Goal: Find specific page/section: Find specific page/section

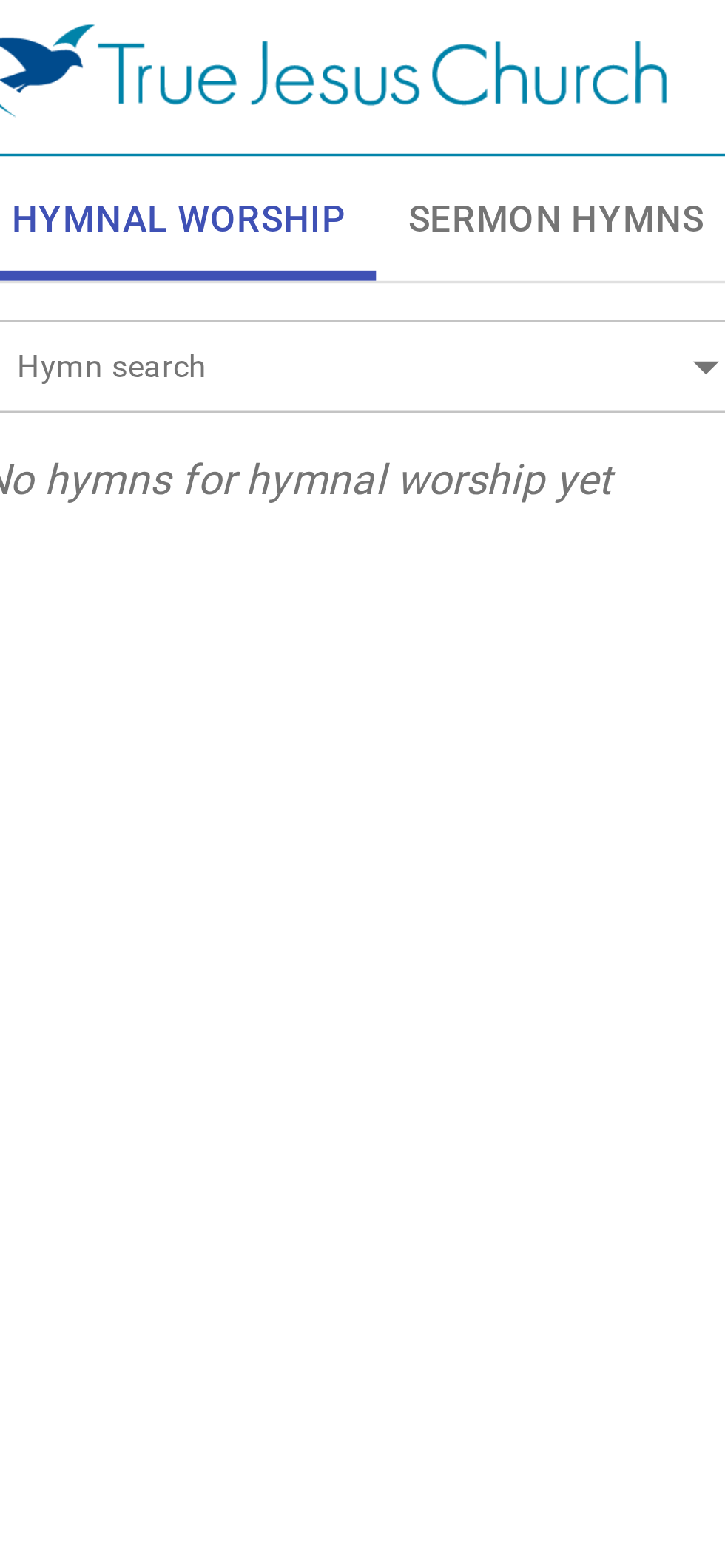
click at [159, 105] on input "Hymn search" at bounding box center [116, 108] width 169 height 17
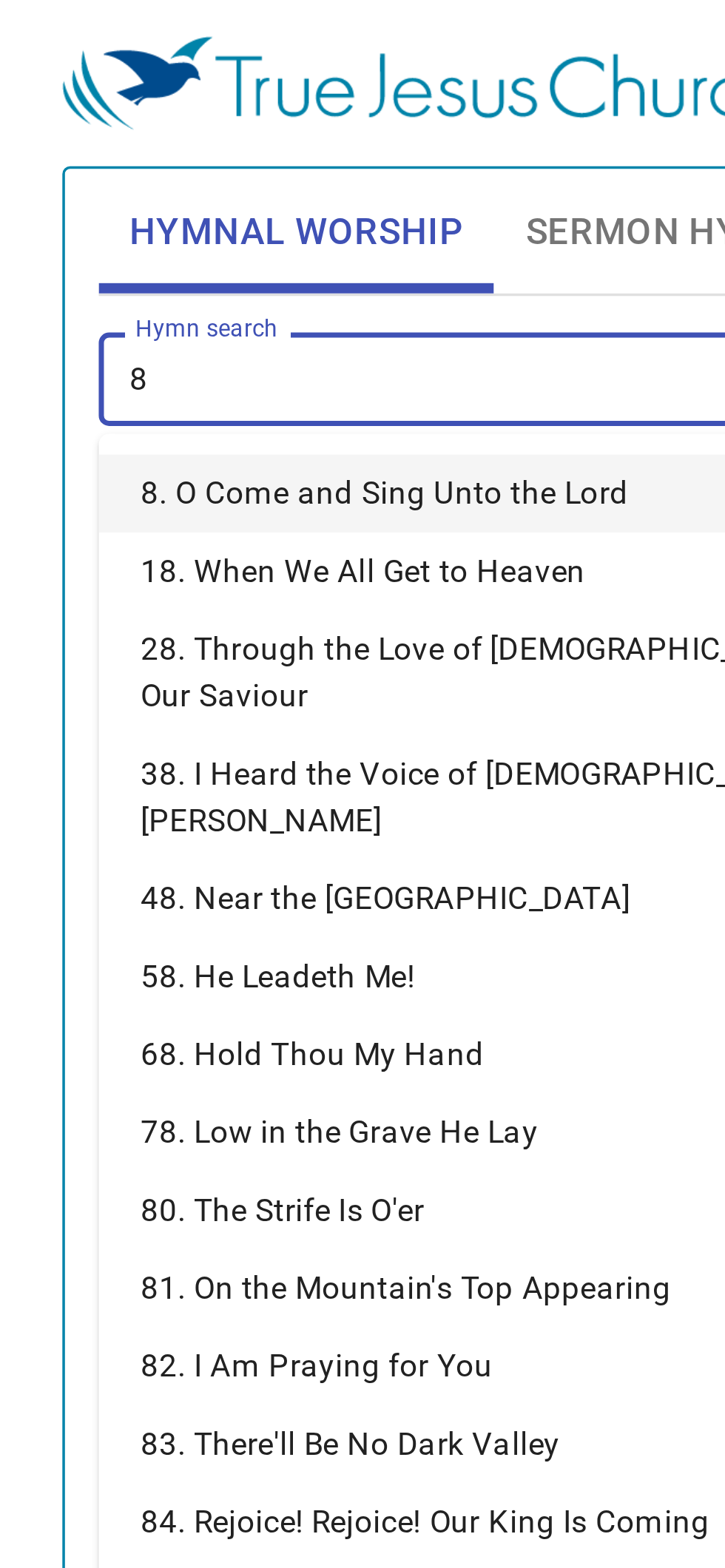
type input "85"
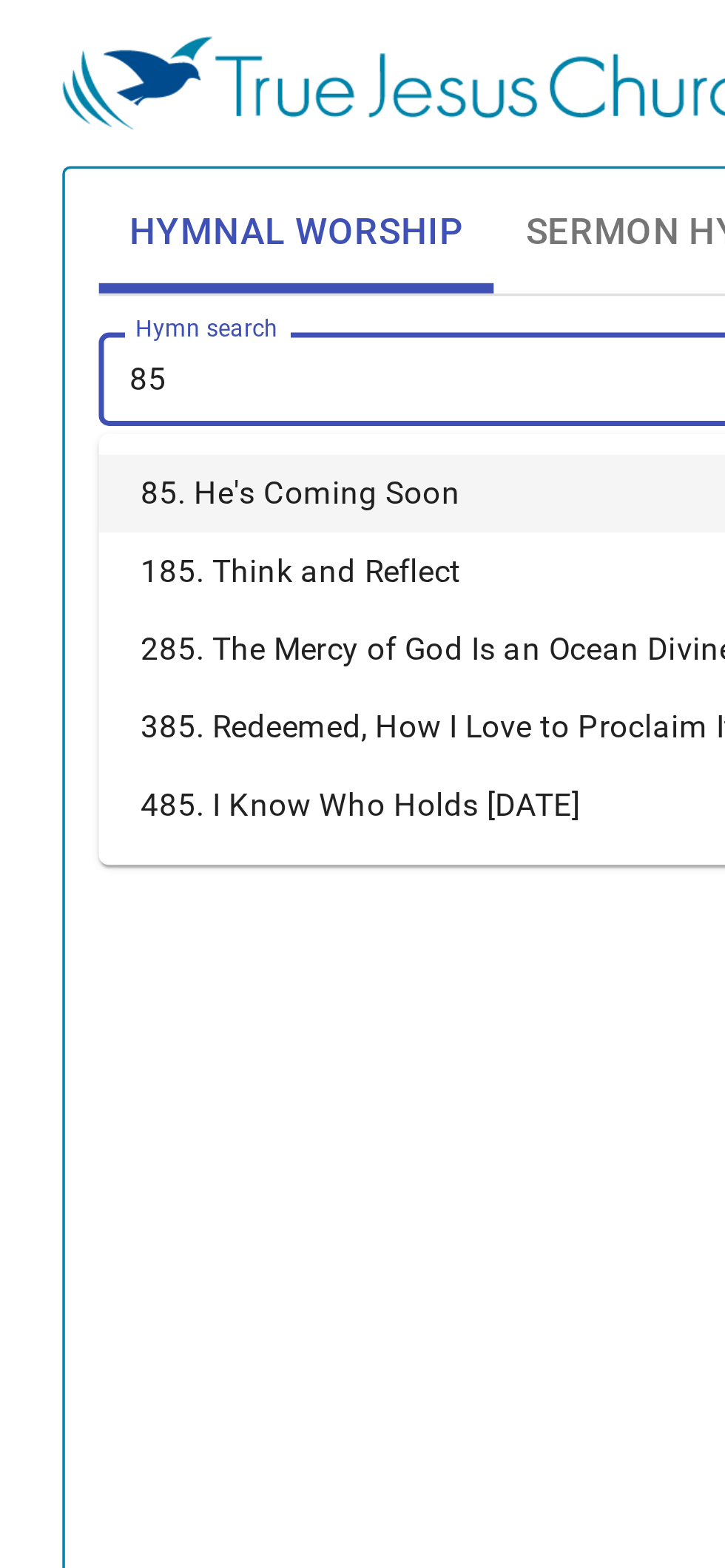
click at [132, 146] on li "85. He's Coming Soon" at bounding box center [139, 140] width 222 height 22
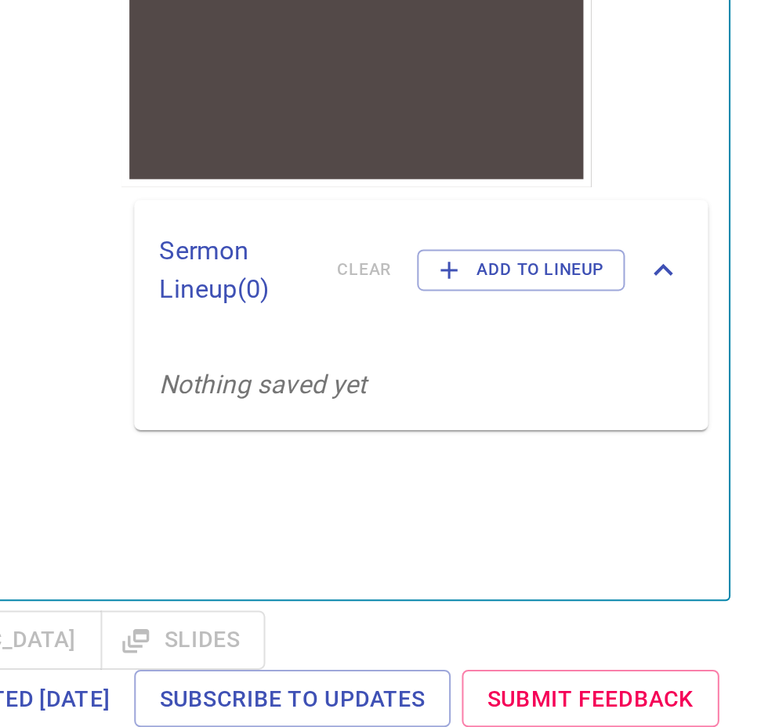
scroll to position [114, 0]
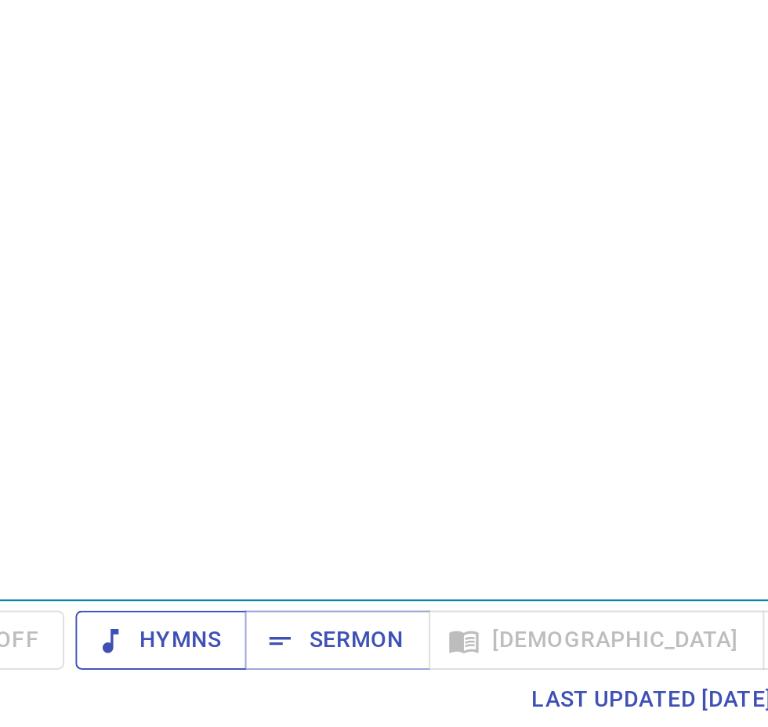
click at [150, 685] on span "Hymns" at bounding box center [145, 684] width 59 height 20
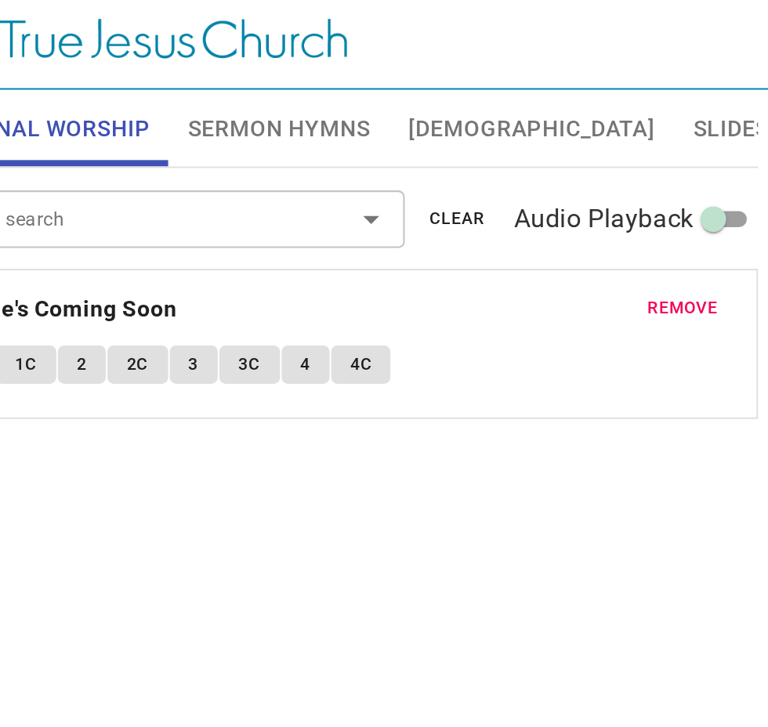
scroll to position [0, 0]
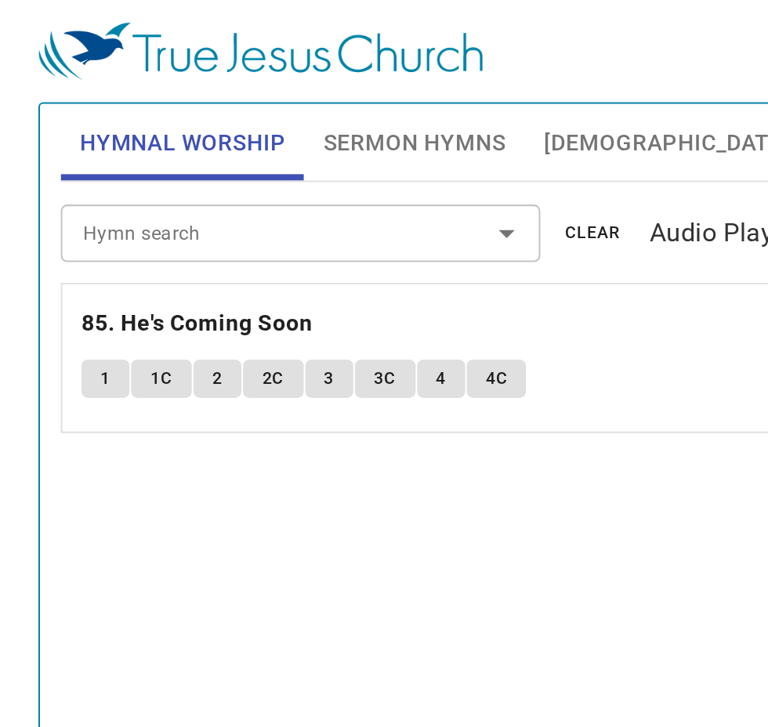
click at [53, 186] on button "1" at bounding box center [51, 185] width 23 height 19
click at [216, 191] on span "4" at bounding box center [216, 186] width 5 height 14
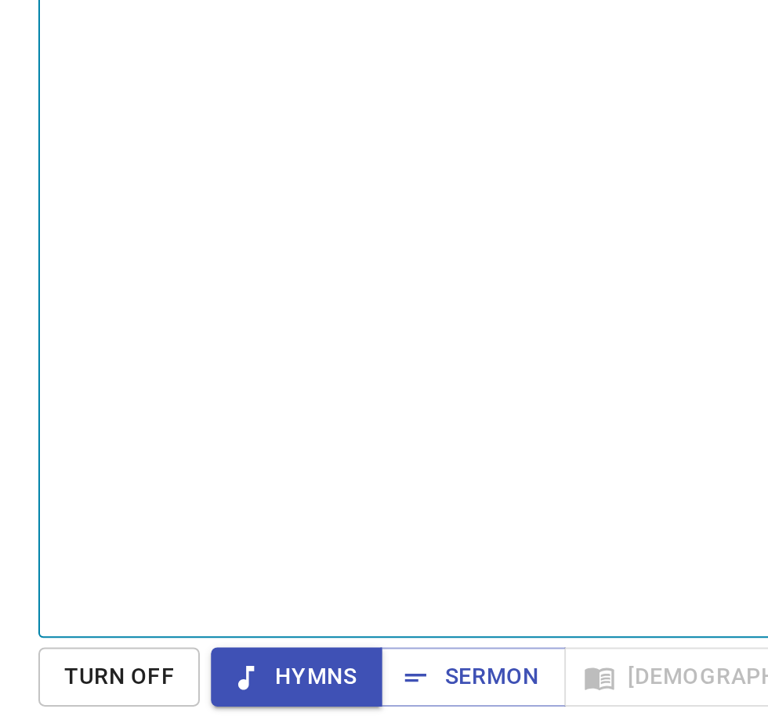
scroll to position [7, 0]
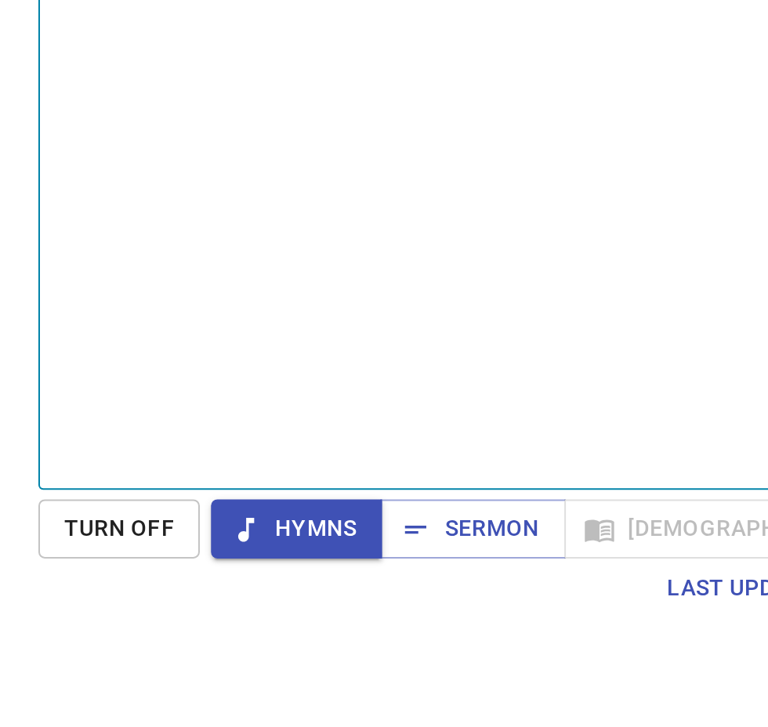
click at [152, 694] on span "Hymns" at bounding box center [145, 684] width 59 height 20
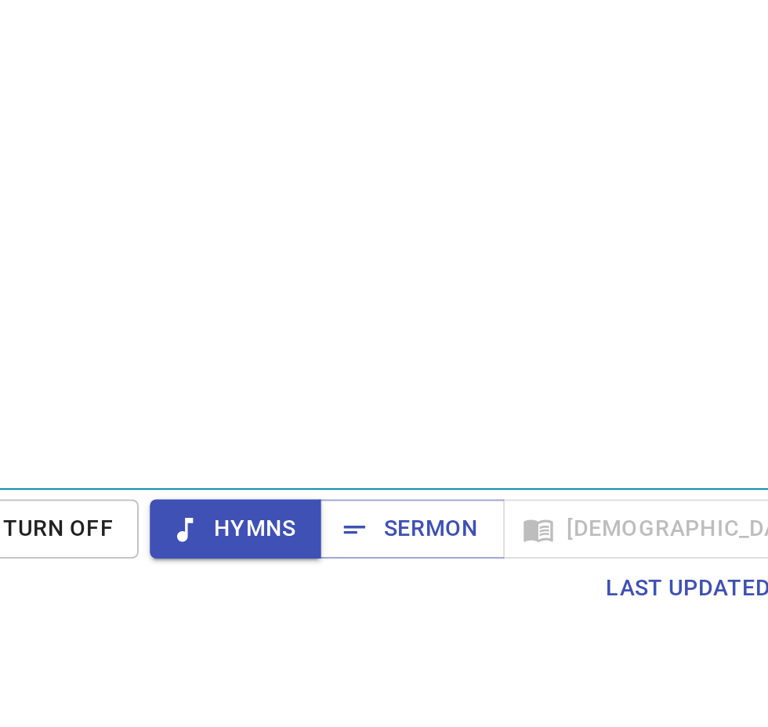
click at [63, 694] on span "Turn Off" at bounding box center [58, 684] width 54 height 20
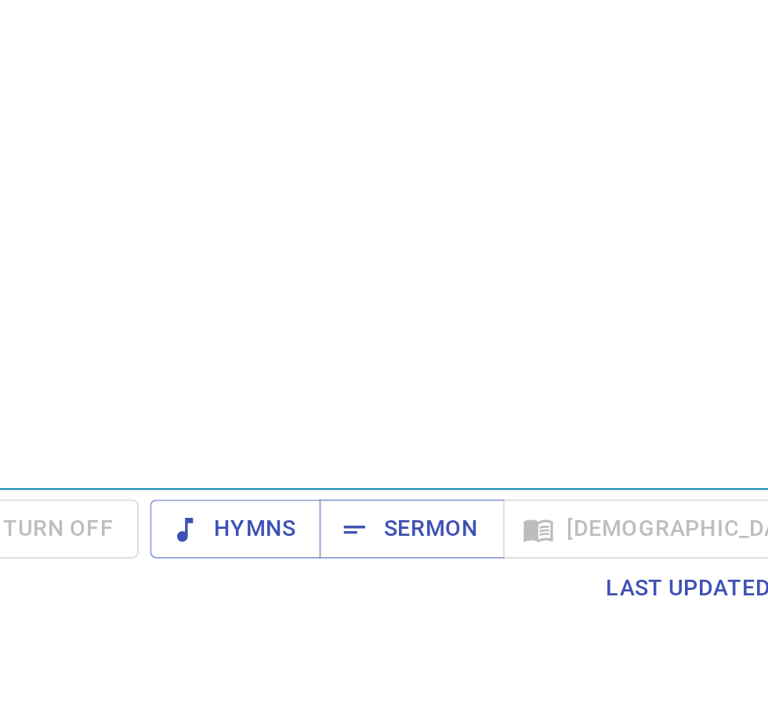
scroll to position [6, 0]
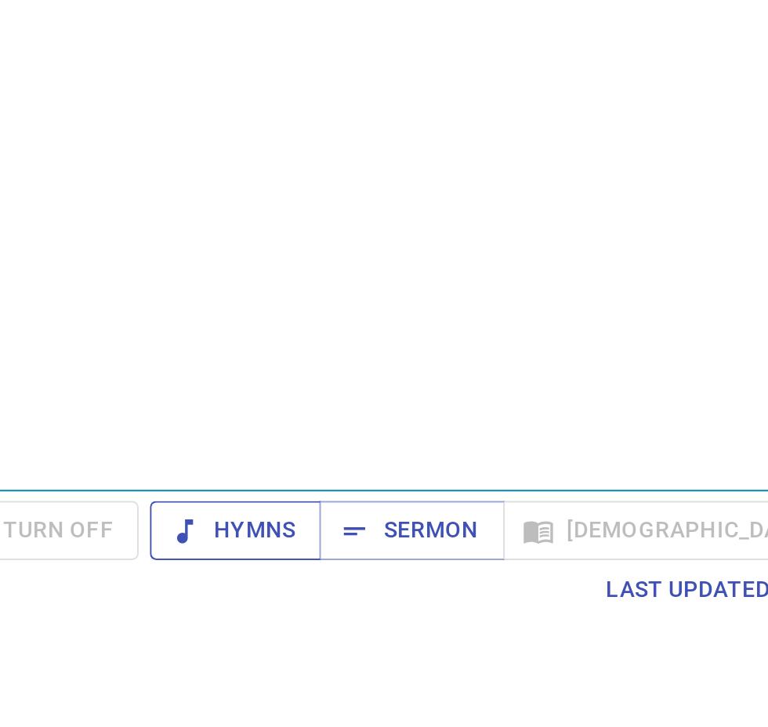
click at [154, 695] on span "Hymns" at bounding box center [145, 685] width 59 height 20
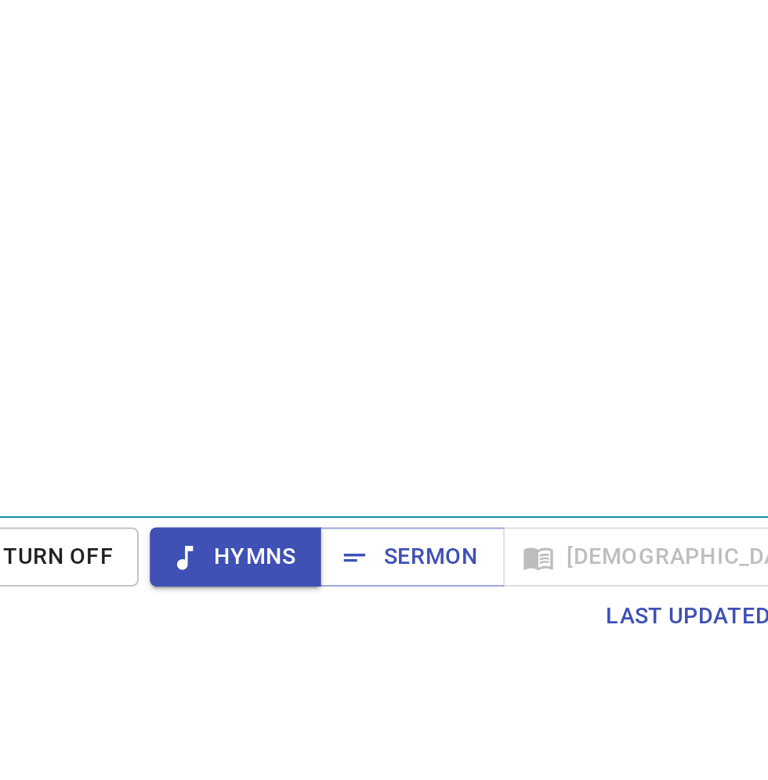
scroll to position [30, 0]
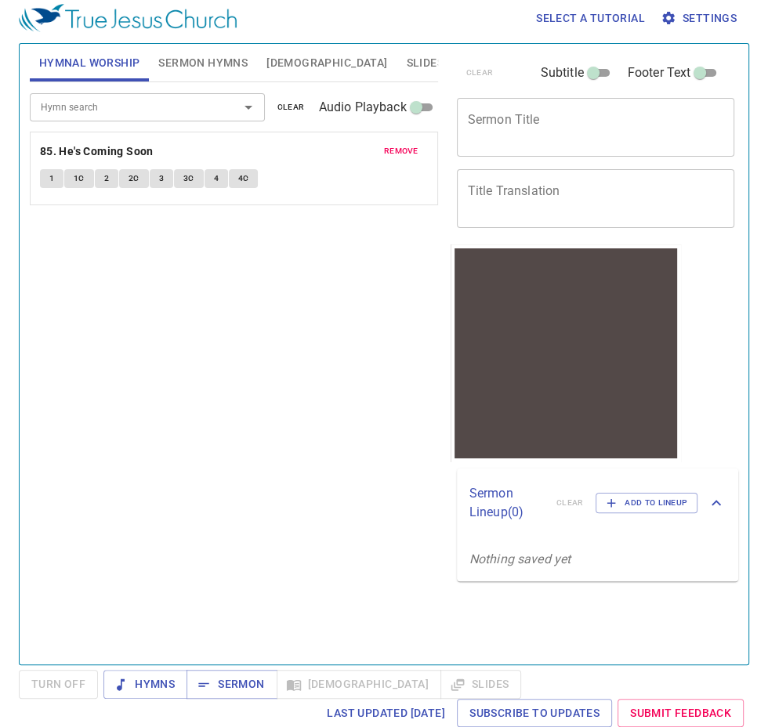
scroll to position [114, 0]
click at [152, 679] on span "Hymns" at bounding box center [145, 684] width 59 height 20
click at [246, 172] on span "4C" at bounding box center [243, 179] width 11 height 14
click at [155, 679] on span "Hymns" at bounding box center [145, 684] width 59 height 20
click at [160, 682] on span "Hymns" at bounding box center [145, 684] width 59 height 20
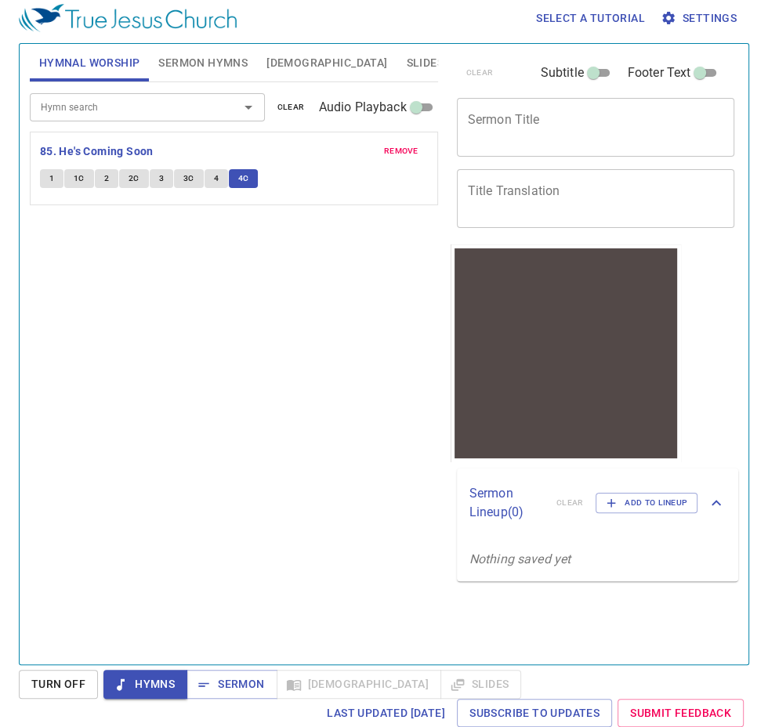
click at [252, 169] on button "4C" at bounding box center [244, 178] width 30 height 19
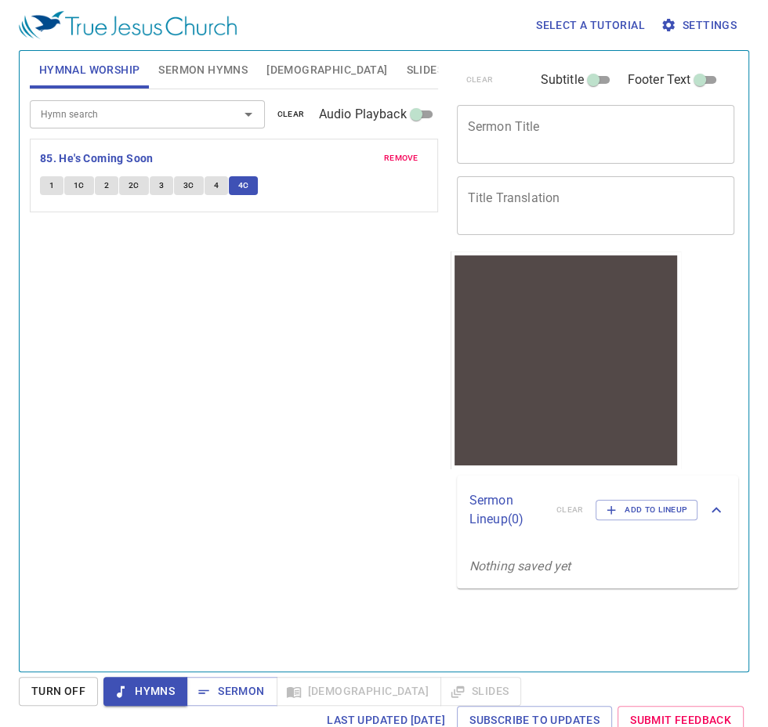
click at [255, 185] on button "4C" at bounding box center [244, 185] width 30 height 19
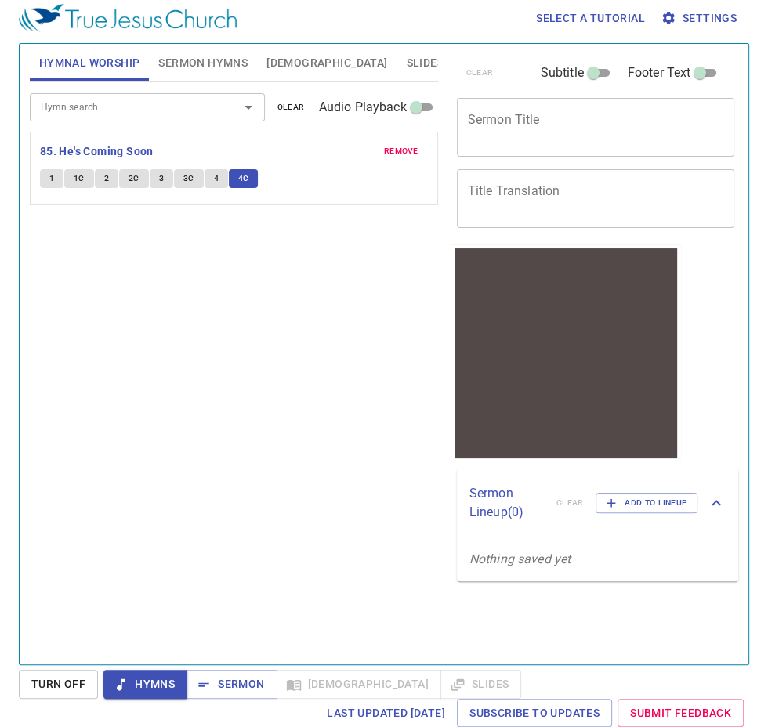
click at [140, 699] on button "Hymns" at bounding box center [145, 684] width 84 height 29
click at [60, 694] on span "Turn Off" at bounding box center [58, 684] width 54 height 20
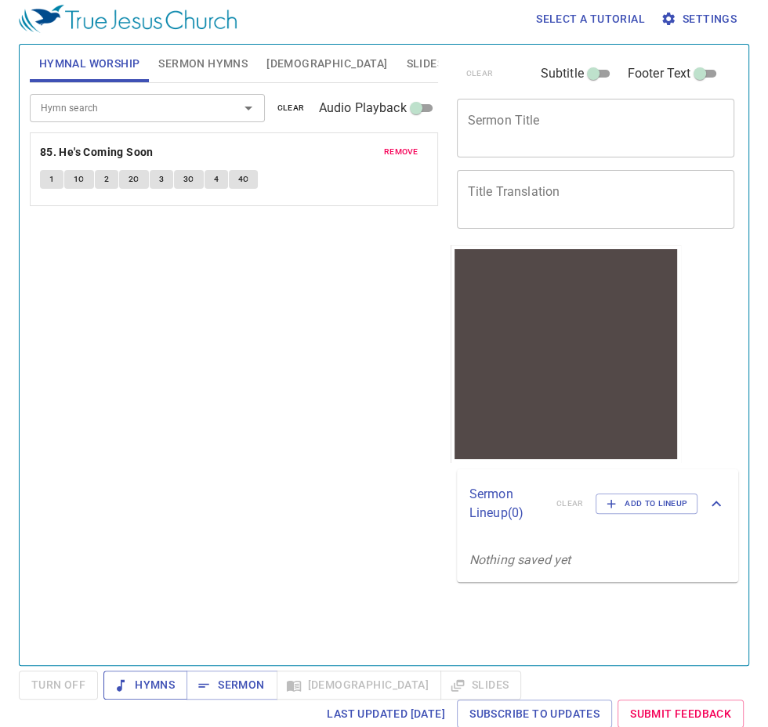
click at [154, 695] on span "Hymns" at bounding box center [145, 685] width 59 height 20
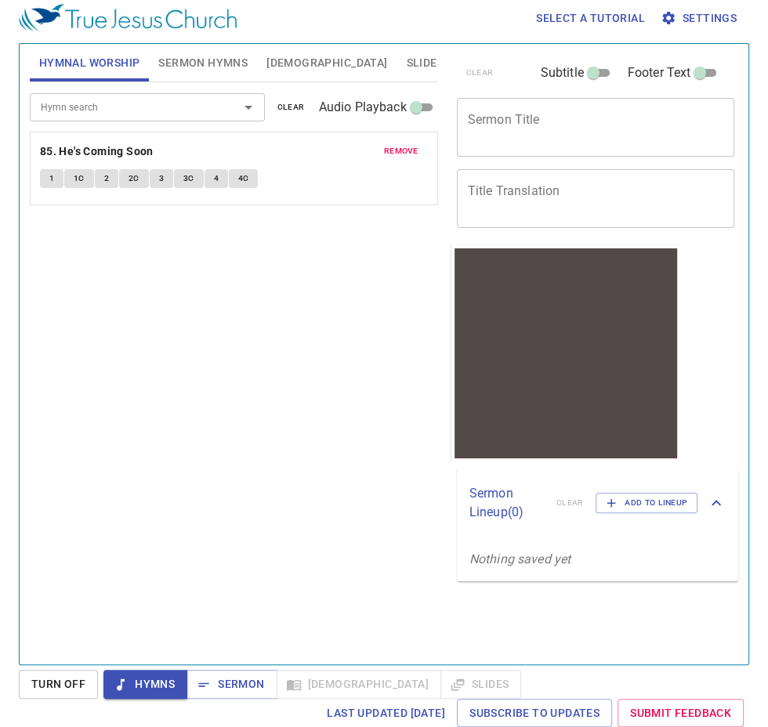
scroll to position [104, 0]
